Goal: Information Seeking & Learning: Learn about a topic

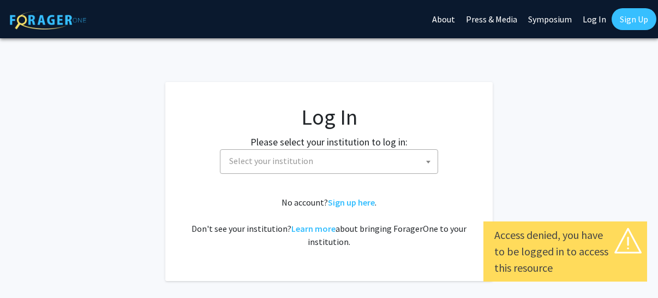
select select
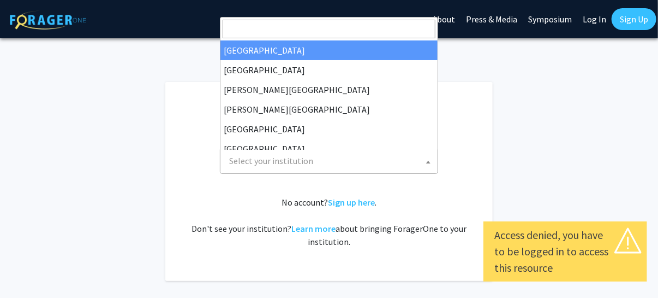
click at [358, 162] on span "Select your institution" at bounding box center [331, 161] width 213 height 22
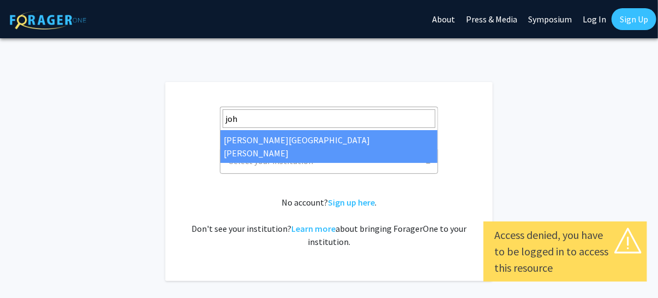
type input "john"
select select "1"
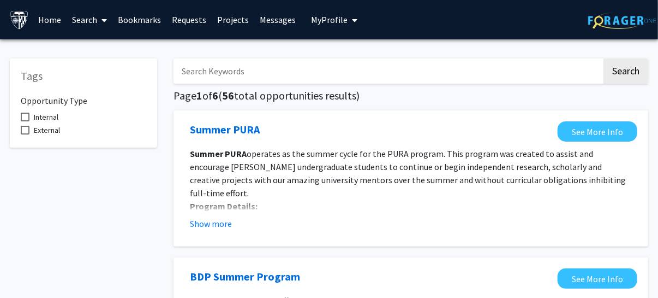
click at [80, 19] on link "Search" at bounding box center [90, 20] width 46 height 38
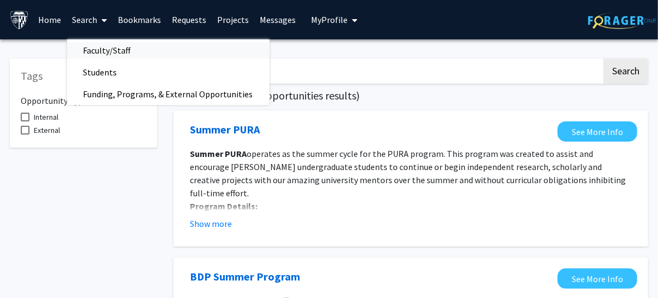
click at [114, 51] on span "Faculty/Staff" at bounding box center [107, 50] width 80 height 22
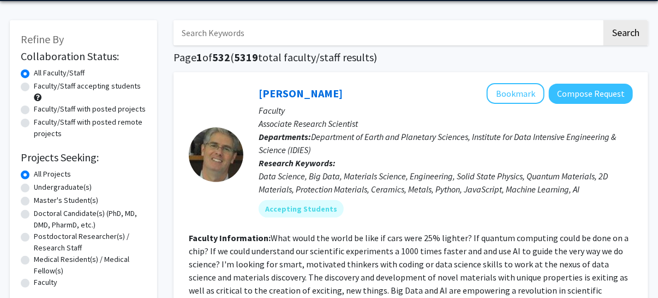
scroll to position [54, 0]
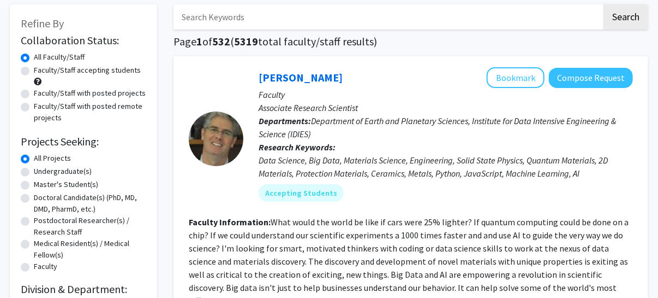
click at [34, 187] on label "Master's Student(s)" at bounding box center [66, 184] width 64 height 11
click at [34, 186] on input "Master's Student(s)" at bounding box center [37, 182] width 7 height 7
radio input "true"
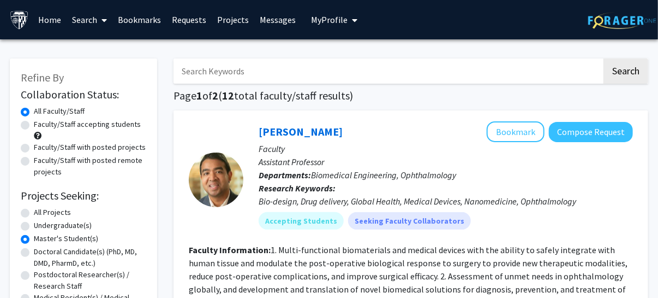
click at [34, 122] on label "Faculty/Staff accepting students" at bounding box center [87, 123] width 107 height 11
click at [34, 122] on input "Faculty/Staff accepting students" at bounding box center [37, 121] width 7 height 7
radio input "true"
click at [34, 147] on label "Faculty/Staff with posted projects" at bounding box center [90, 146] width 112 height 11
click at [34, 147] on input "Faculty/Staff with posted projects" at bounding box center [37, 144] width 7 height 7
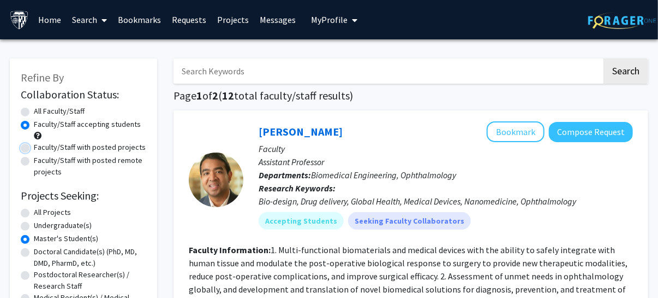
radio input "true"
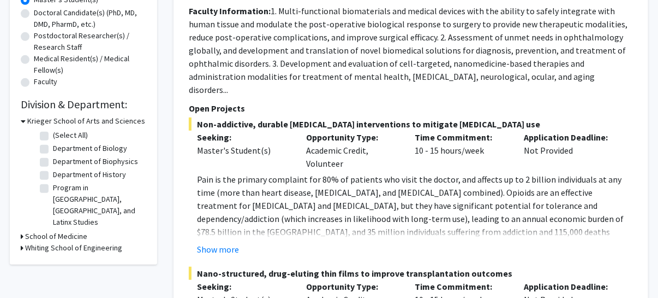
scroll to position [273, 0]
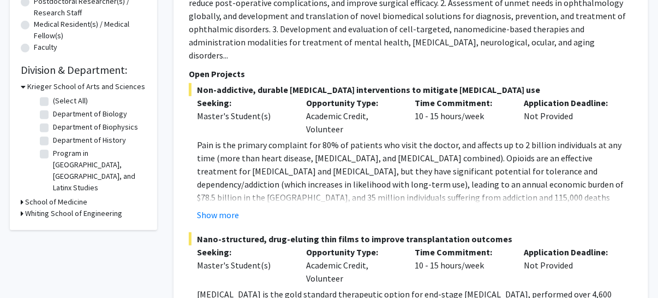
click at [21, 207] on icon at bounding box center [22, 212] width 3 height 11
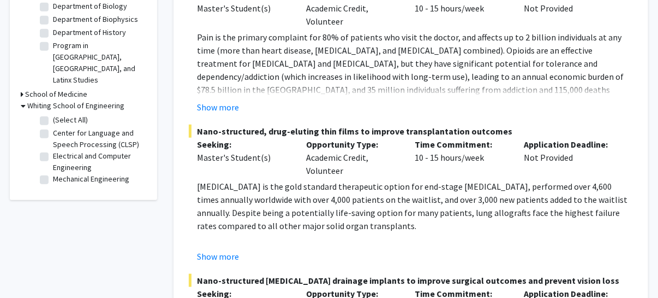
scroll to position [382, 0]
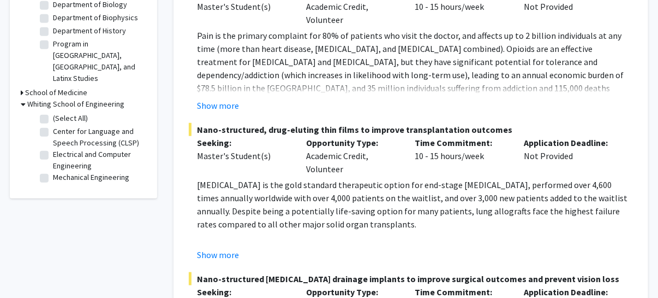
click at [53, 112] on label "(Select All)" at bounding box center [70, 117] width 35 height 11
click at [53, 112] on input "(Select All)" at bounding box center [56, 115] width 7 height 7
checkbox input "true"
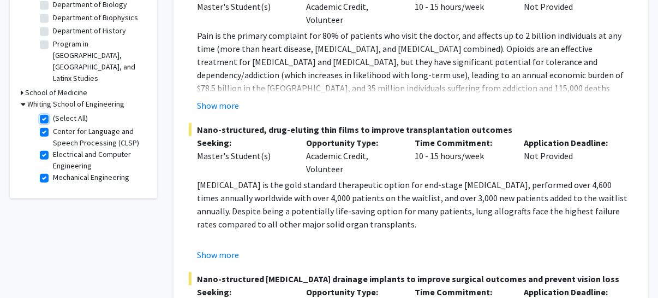
checkbox input "true"
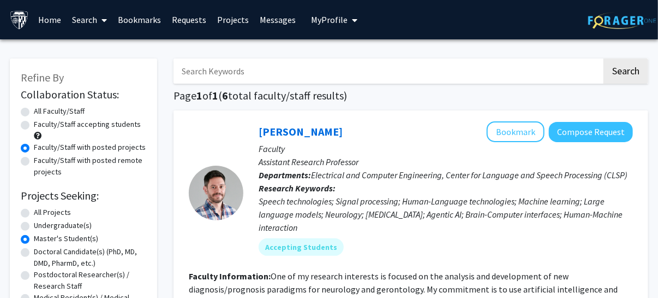
click at [341, 25] on span "My Profile" at bounding box center [330, 19] width 37 height 11
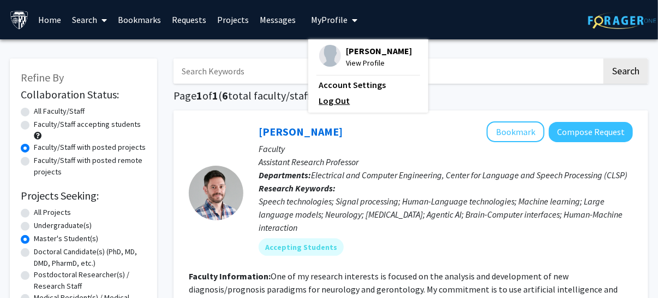
click at [319, 107] on link "Log Out" at bounding box center [368, 100] width 98 height 13
